Goal: Task Accomplishment & Management: Manage account settings

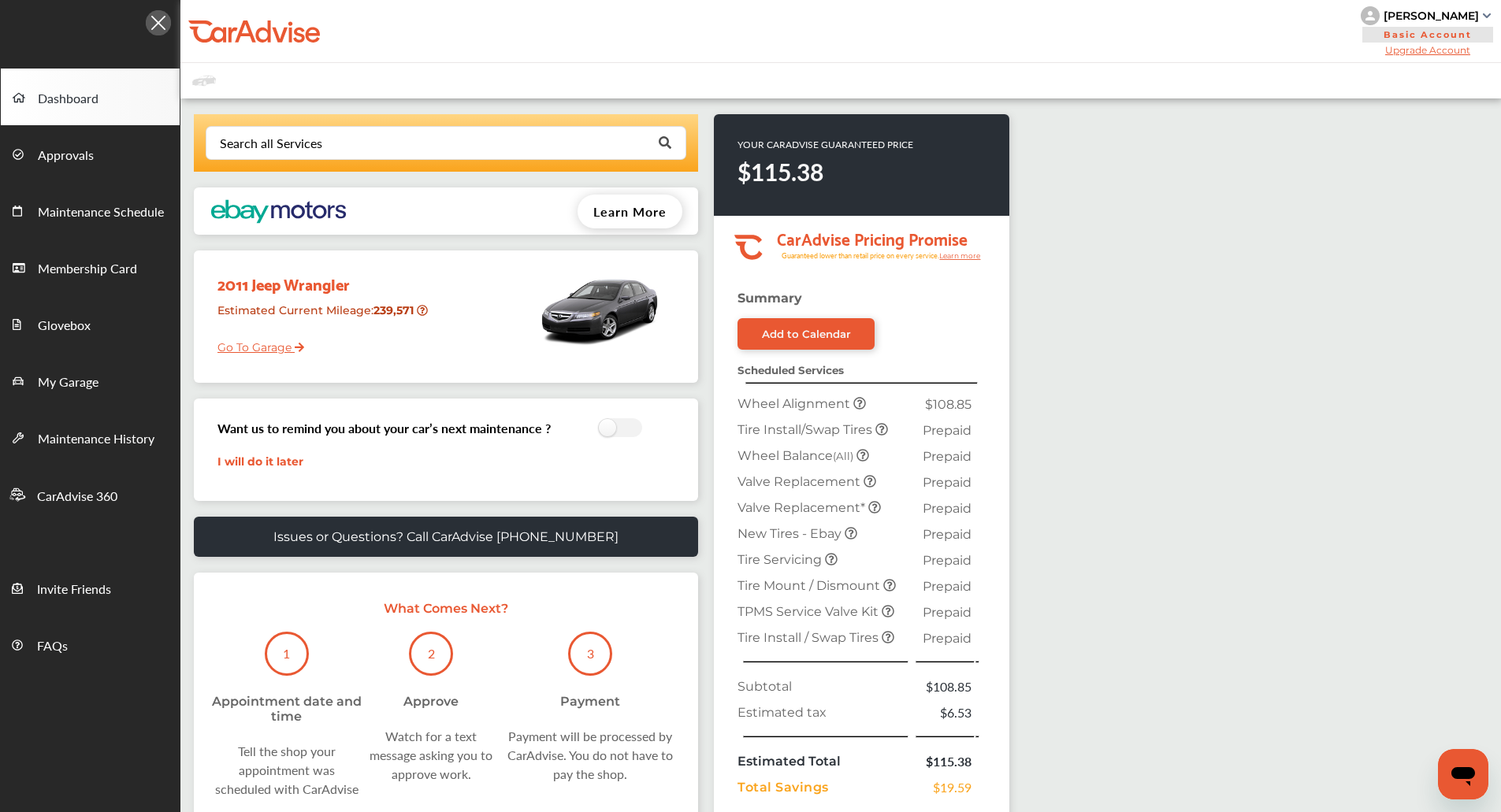
click at [1477, 20] on div "[PERSON_NAME]" at bounding box center [1431, 15] width 95 height 14
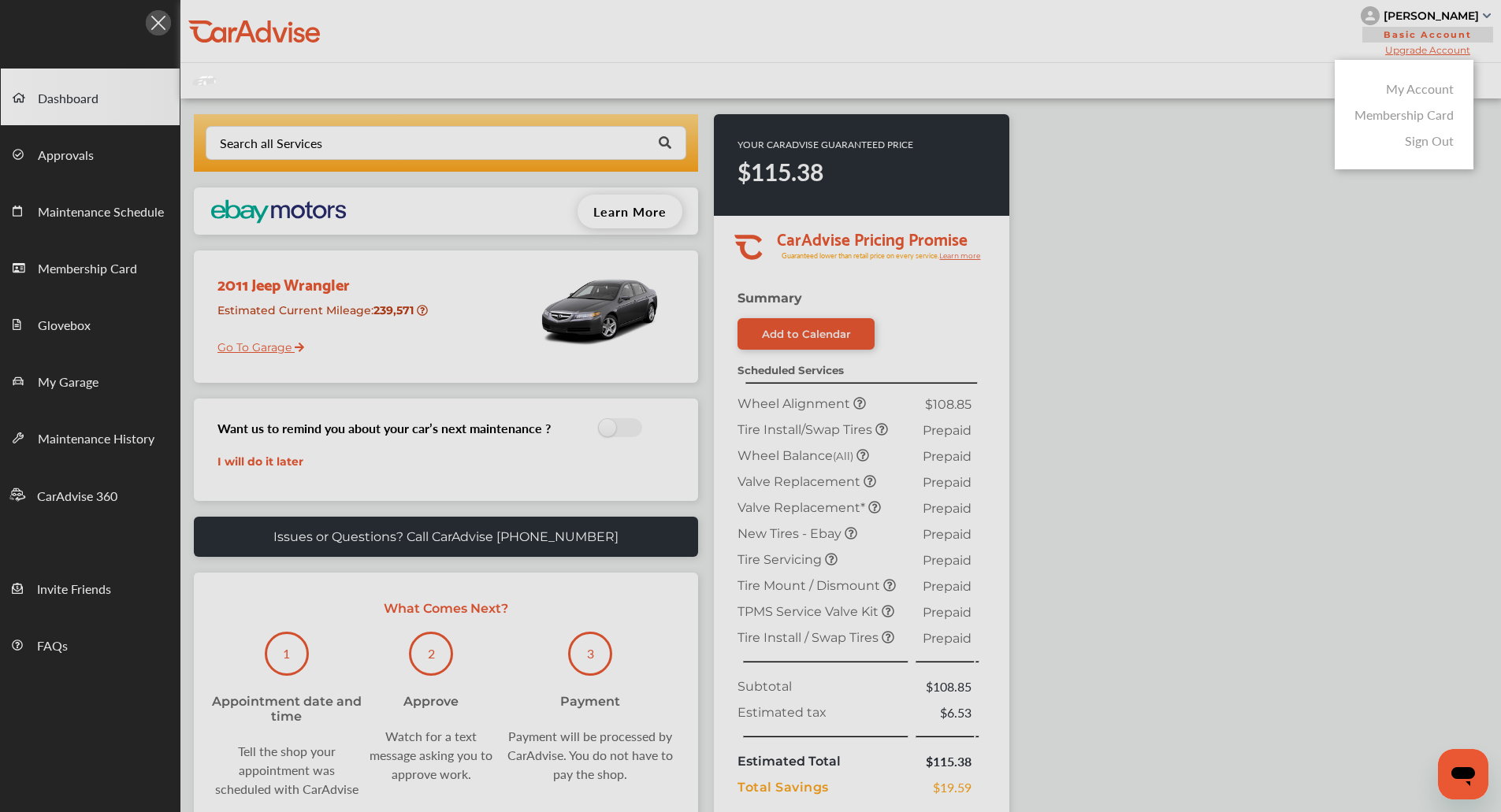
click at [1435, 81] on link "My Account" at bounding box center [1419, 88] width 68 height 18
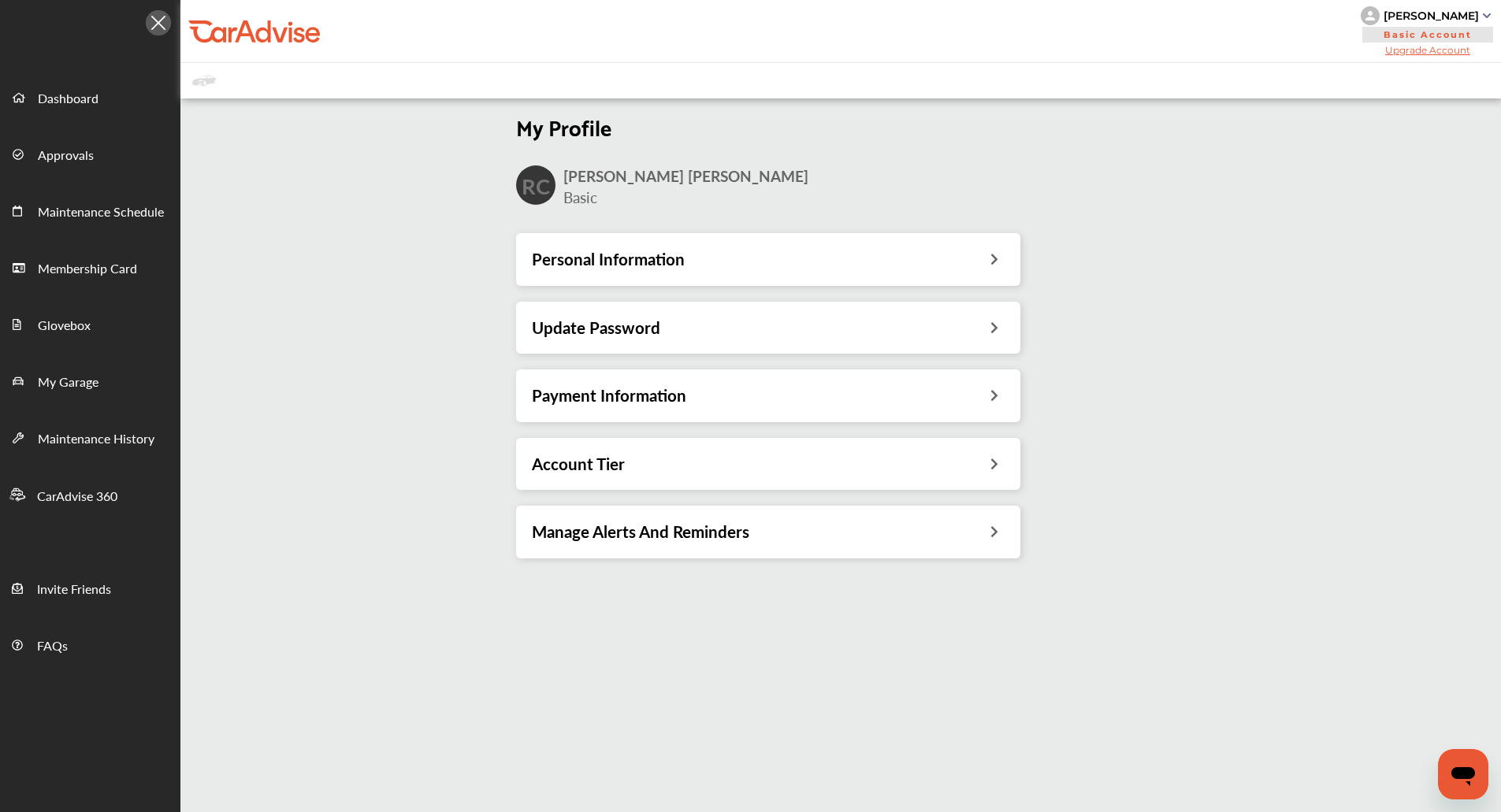
click at [840, 376] on div "Payment Information" at bounding box center [768, 395] width 504 height 52
click at [713, 385] on div "Payment Information" at bounding box center [768, 395] width 473 height 21
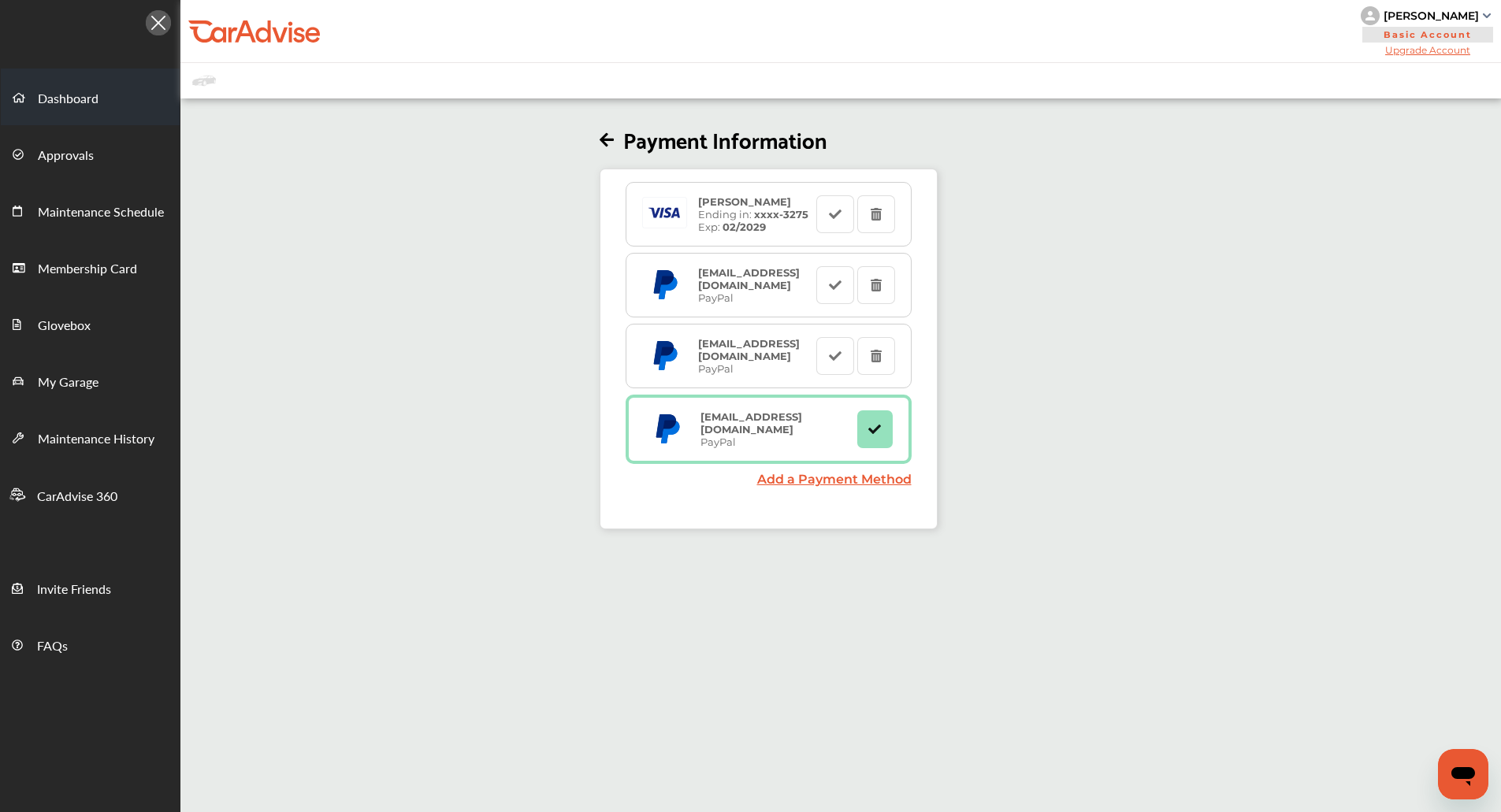
click at [74, 86] on link "Dashboard" at bounding box center [90, 97] width 179 height 57
